Goal: Task Accomplishment & Management: Use online tool/utility

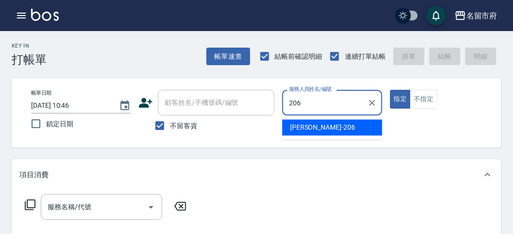
type input "206"
type button "true"
type input "[PERSON_NAME]-206"
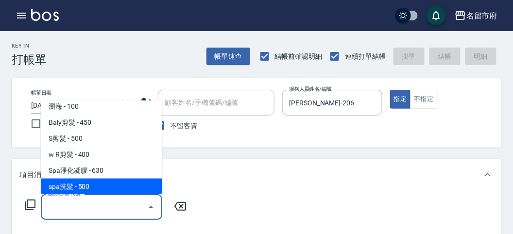
scroll to position [38, 0]
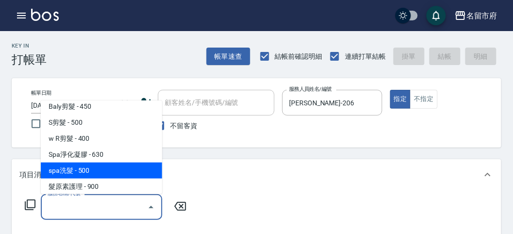
type input "spa洗髮(k003)"
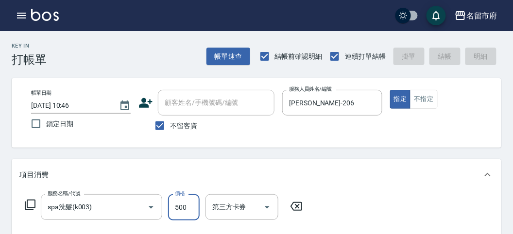
type input "[DATE] 11:05"
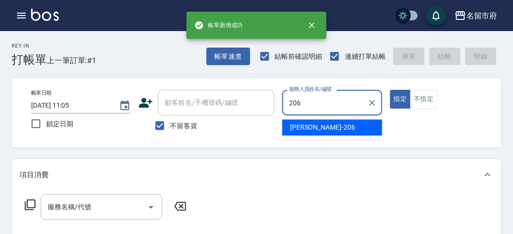
type input "[PERSON_NAME]-206"
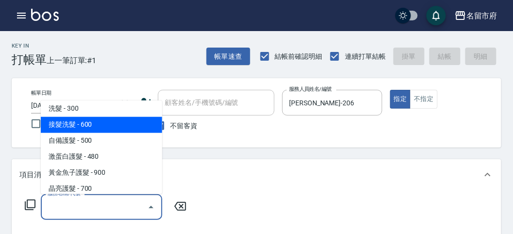
scroll to position [580, 0]
type input "洗髮(S011)"
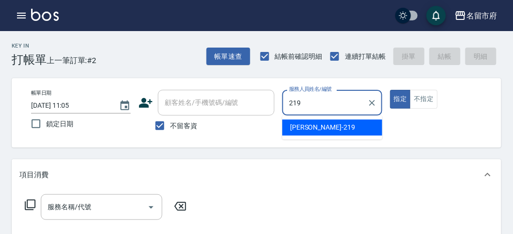
type input "[PERSON_NAME]-219"
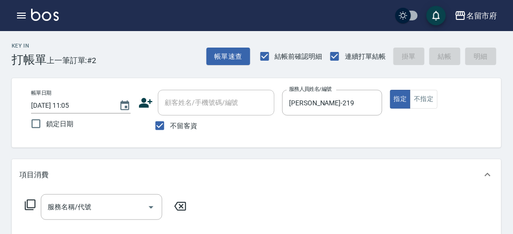
click at [23, 205] on div "服務名稱/代號 服務名稱/代號" at bounding box center [105, 207] width 173 height 26
click at [32, 203] on icon at bounding box center [30, 205] width 12 height 12
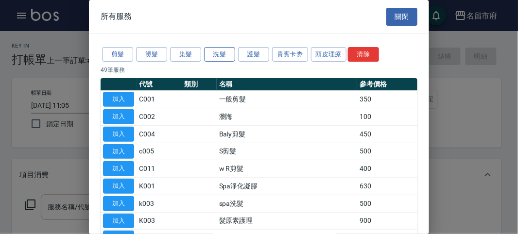
click at [210, 50] on button "洗髮" at bounding box center [219, 54] width 31 height 15
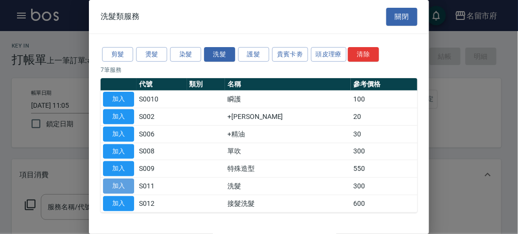
click at [115, 184] on button "加入" at bounding box center [118, 186] width 31 height 15
type input "洗髮(S011)"
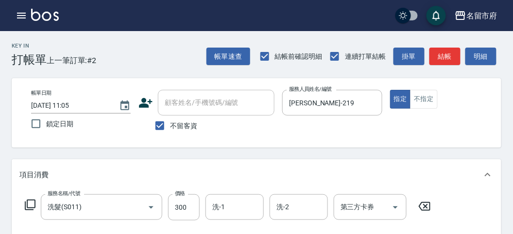
click at [26, 205] on icon at bounding box center [30, 205] width 12 height 12
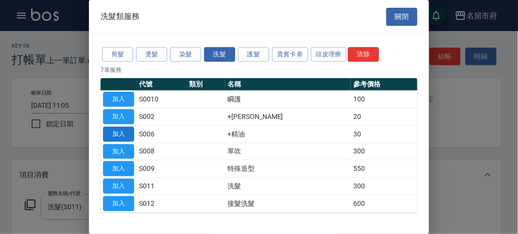
click at [111, 133] on button "加入" at bounding box center [118, 134] width 31 height 15
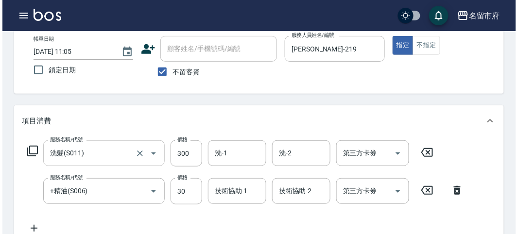
scroll to position [108, 0]
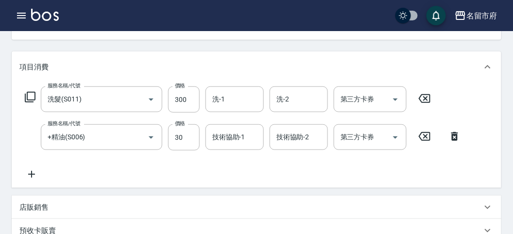
click at [447, 142] on icon at bounding box center [455, 137] width 24 height 12
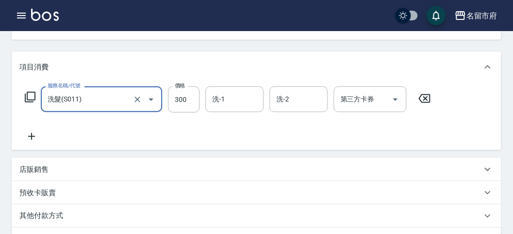
click at [452, 137] on div "服務名稱/代號 洗髮(S011) 服務名稱/代號 價格 300 價格 洗-1 洗-1 洗-2 洗-2 第三方卡券 第三方卡券" at bounding box center [257, 117] width 490 height 68
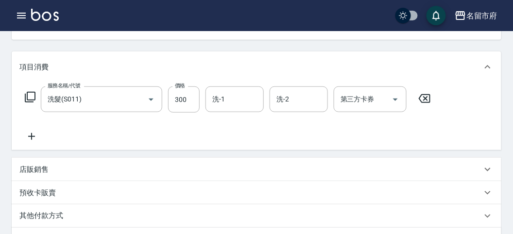
click at [30, 99] on icon at bounding box center [30, 97] width 12 height 12
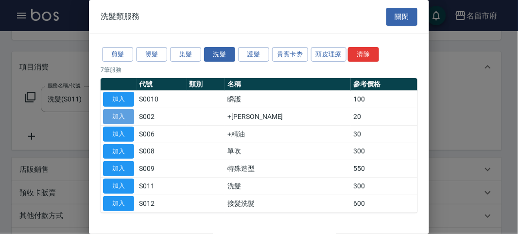
click at [124, 113] on button "加入" at bounding box center [118, 116] width 31 height 15
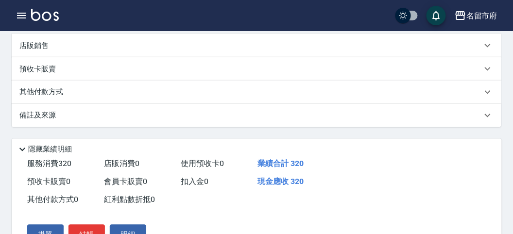
scroll to position [322, 0]
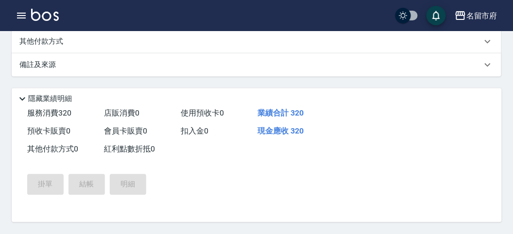
type input "[DATE] 11:28"
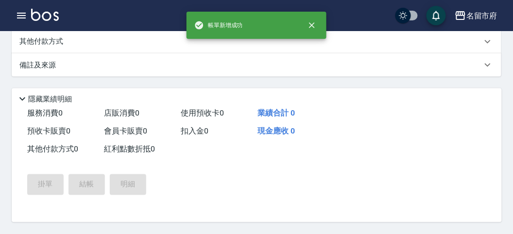
scroll to position [0, 0]
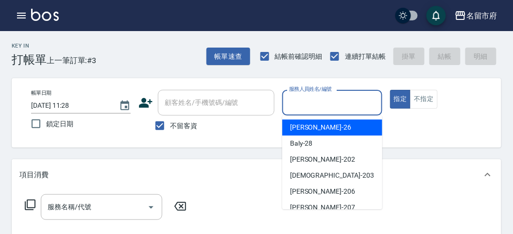
click at [313, 98] on input "服務人員姓名/編號" at bounding box center [332, 102] width 91 height 17
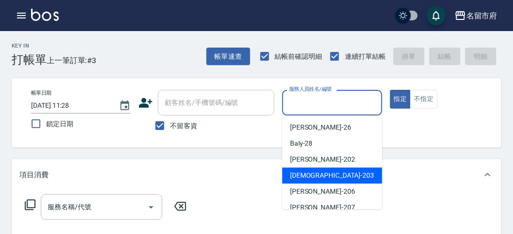
click at [302, 181] on div "聖德 -203" at bounding box center [332, 176] width 100 height 16
type input "聖德-203"
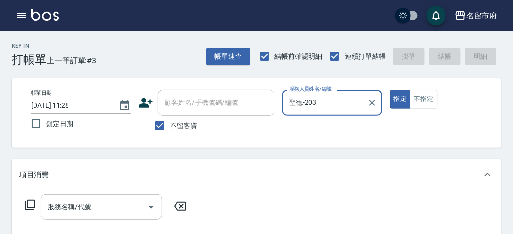
click at [26, 208] on icon at bounding box center [30, 205] width 12 height 12
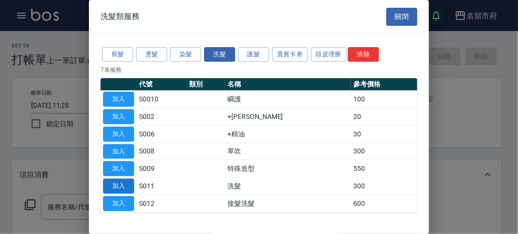
click at [115, 183] on button "加入" at bounding box center [118, 186] width 31 height 15
type input "洗髮(S011)"
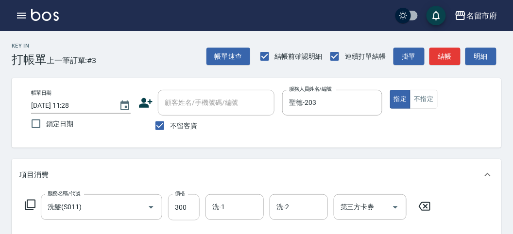
click at [183, 211] on input "300" at bounding box center [184, 207] width 32 height 26
type input "350"
click at [481, 56] on button "明細" at bounding box center [480, 57] width 31 height 18
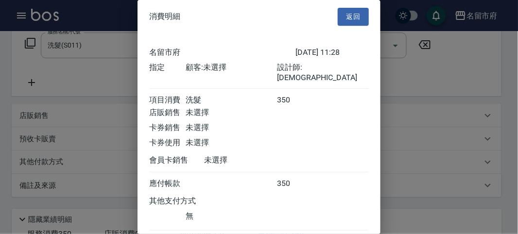
scroll to position [54, 0]
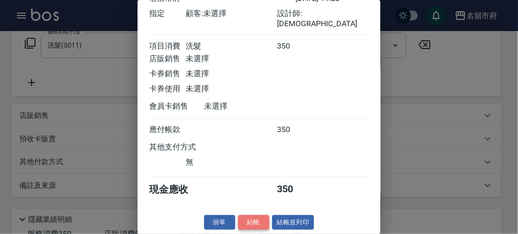
click at [250, 224] on button "結帳" at bounding box center [253, 222] width 31 height 15
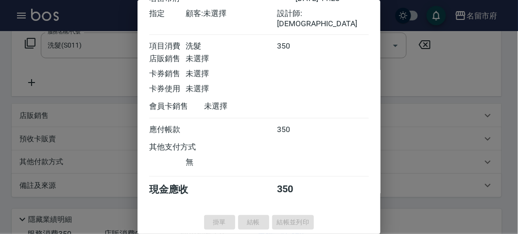
type input "[DATE] 11:56"
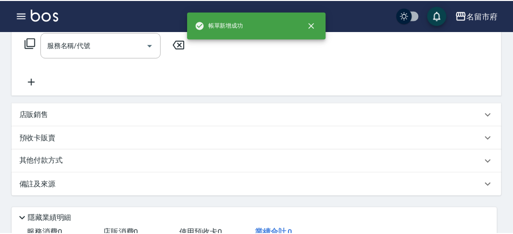
scroll to position [0, 0]
